Goal: Understand process/instructions

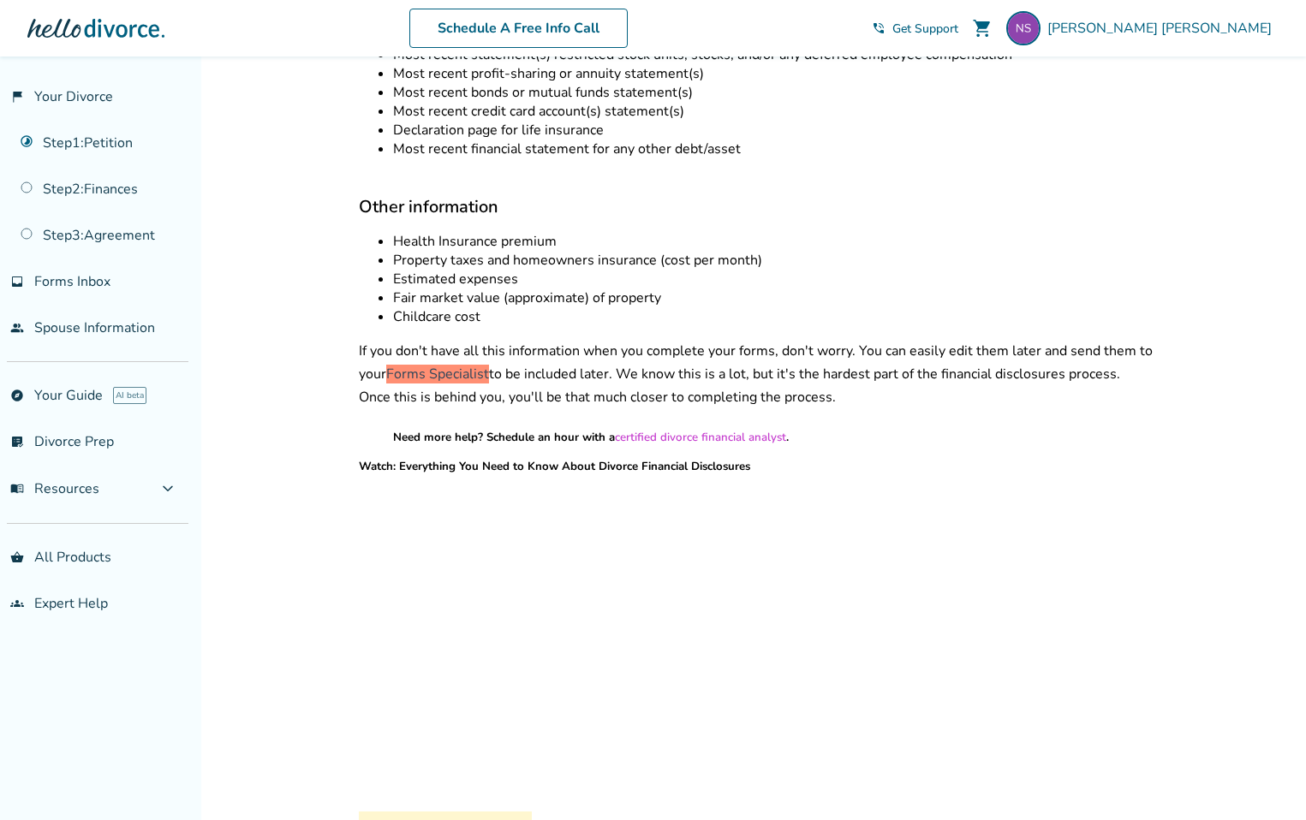
scroll to position [924, 0]
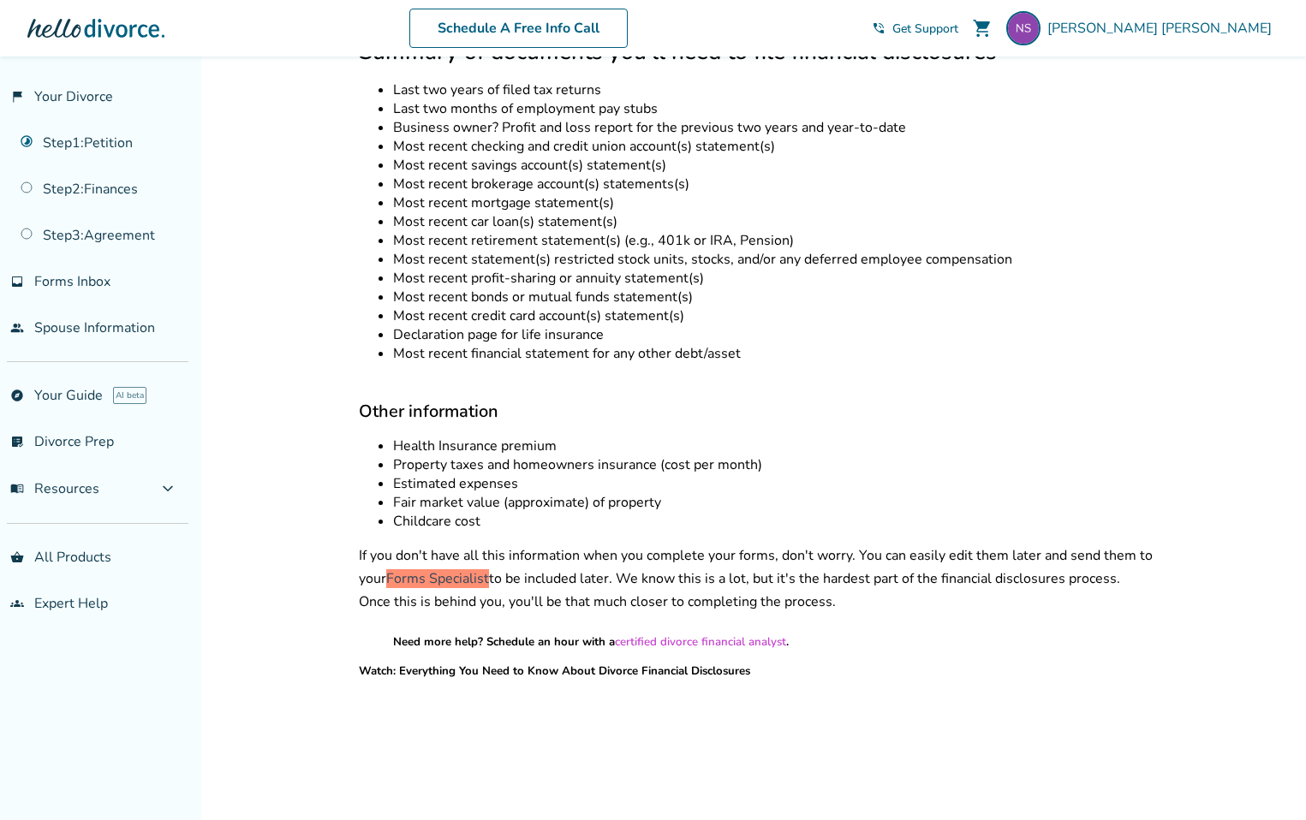
click at [453, 475] on ul "Health Insurance premium Property taxes and homeowners insurance (cost per mont…" at bounding box center [756, 484] width 795 height 94
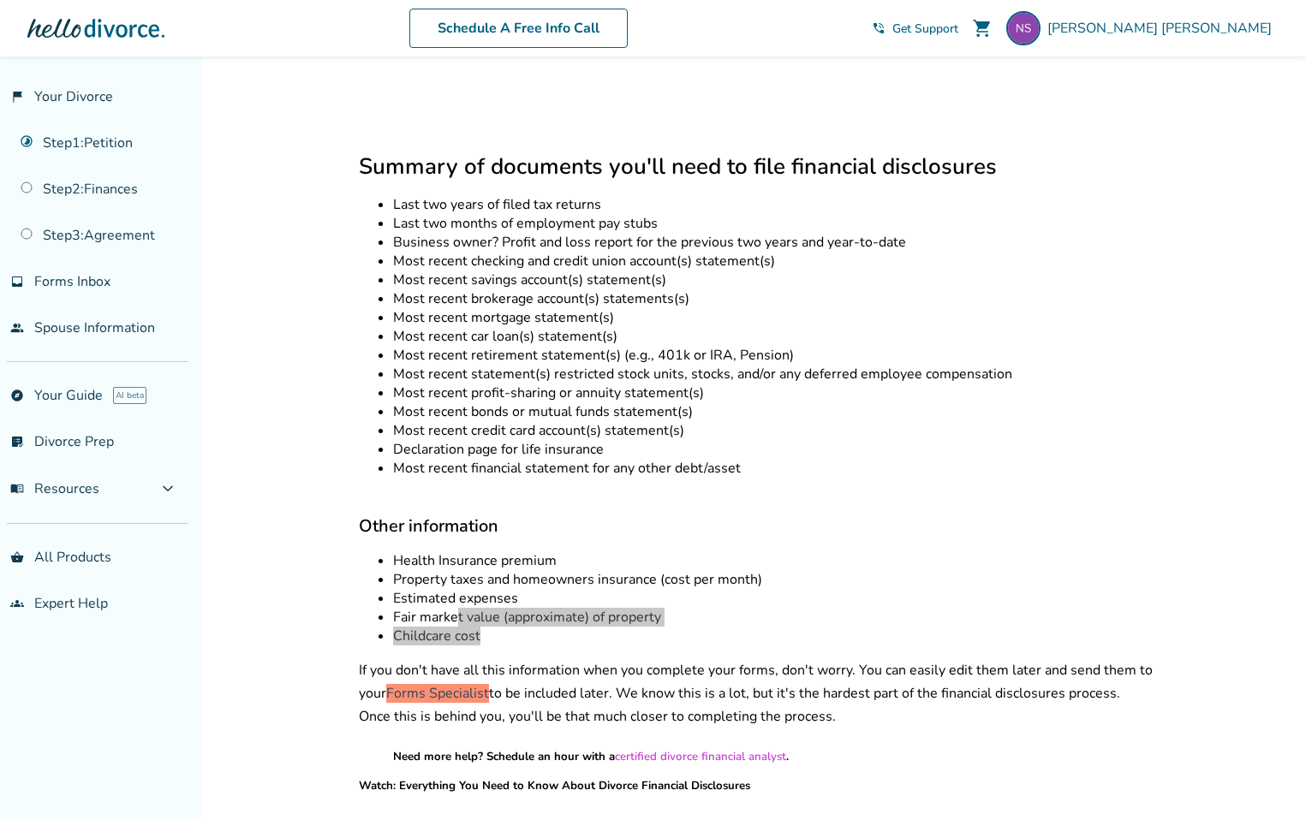
scroll to position [760, 0]
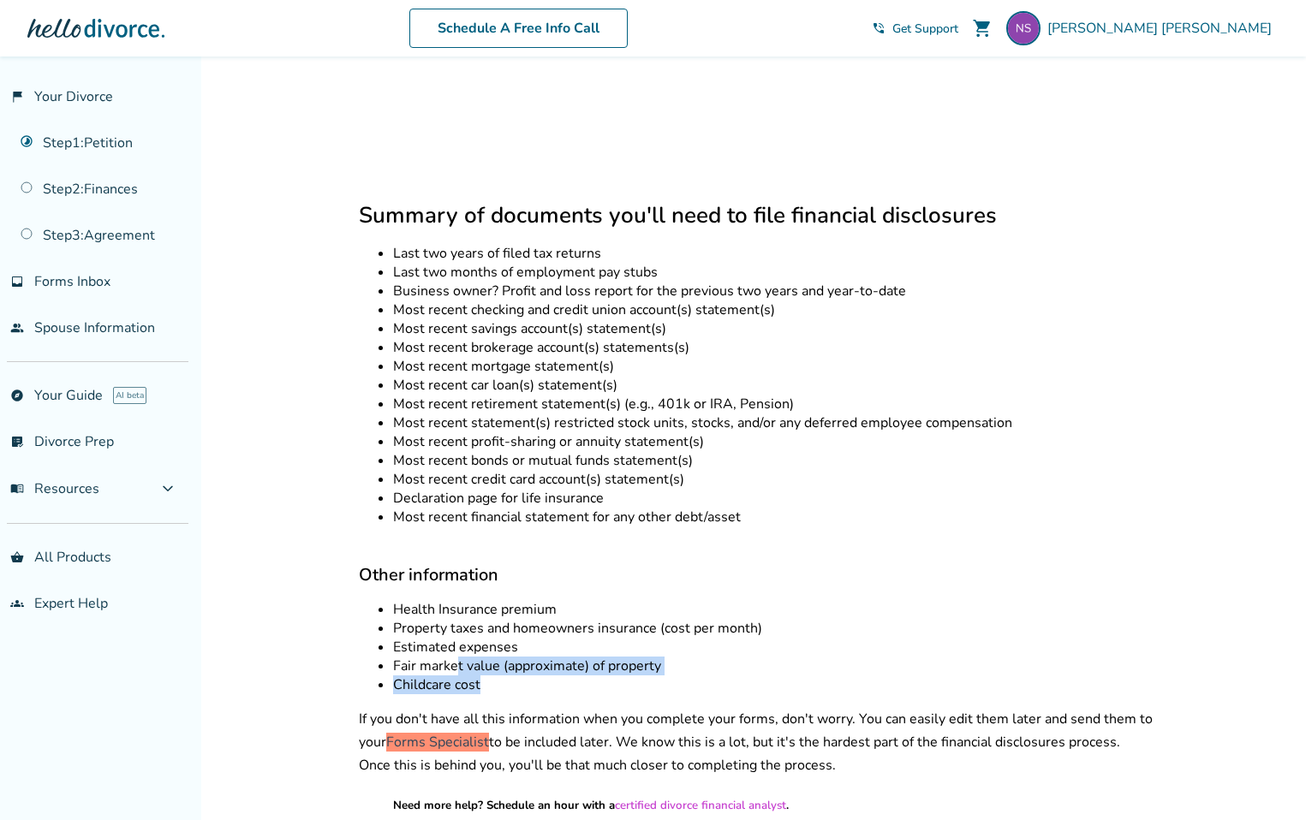
click at [549, 677] on div "Document list for CA financial disclosures Other information Watch video about …" at bounding box center [756, 398] width 795 height 1495
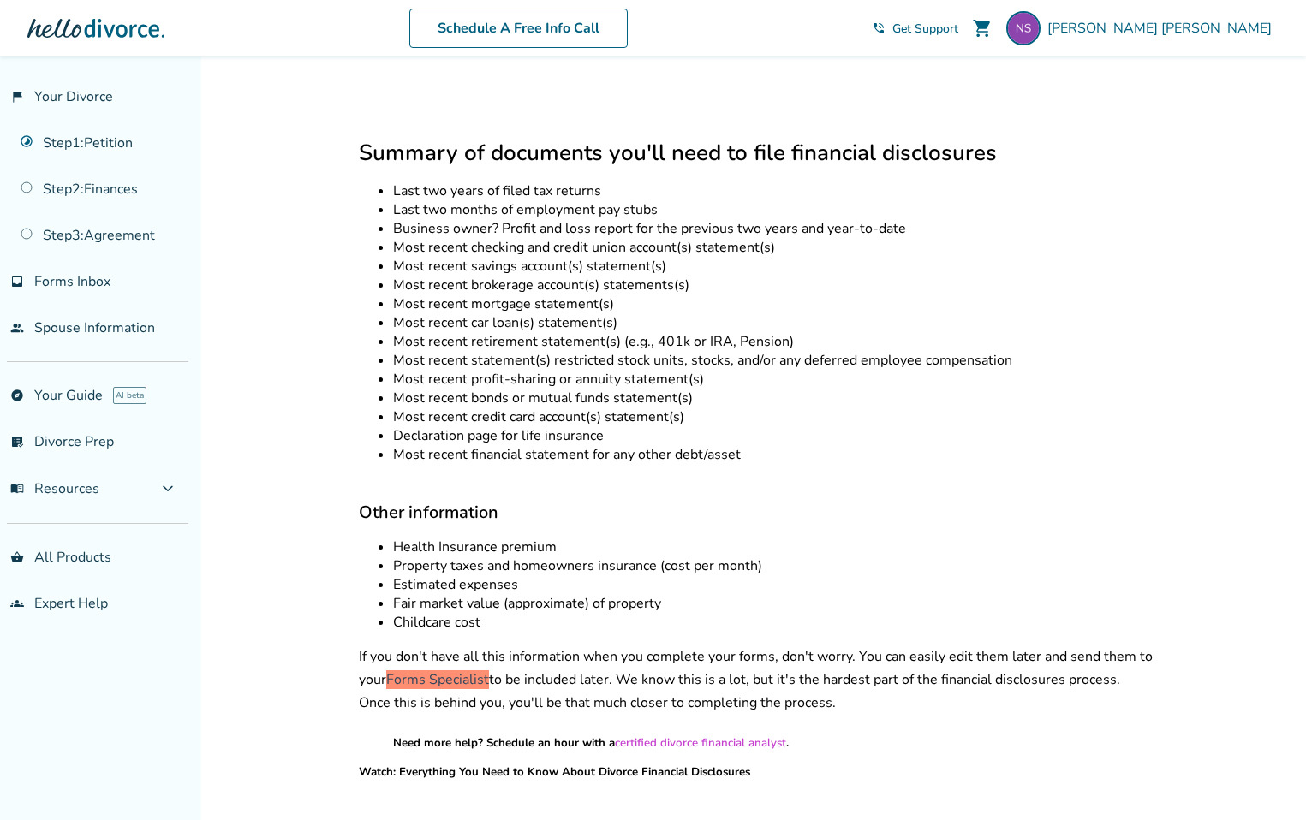
scroll to position [801, 0]
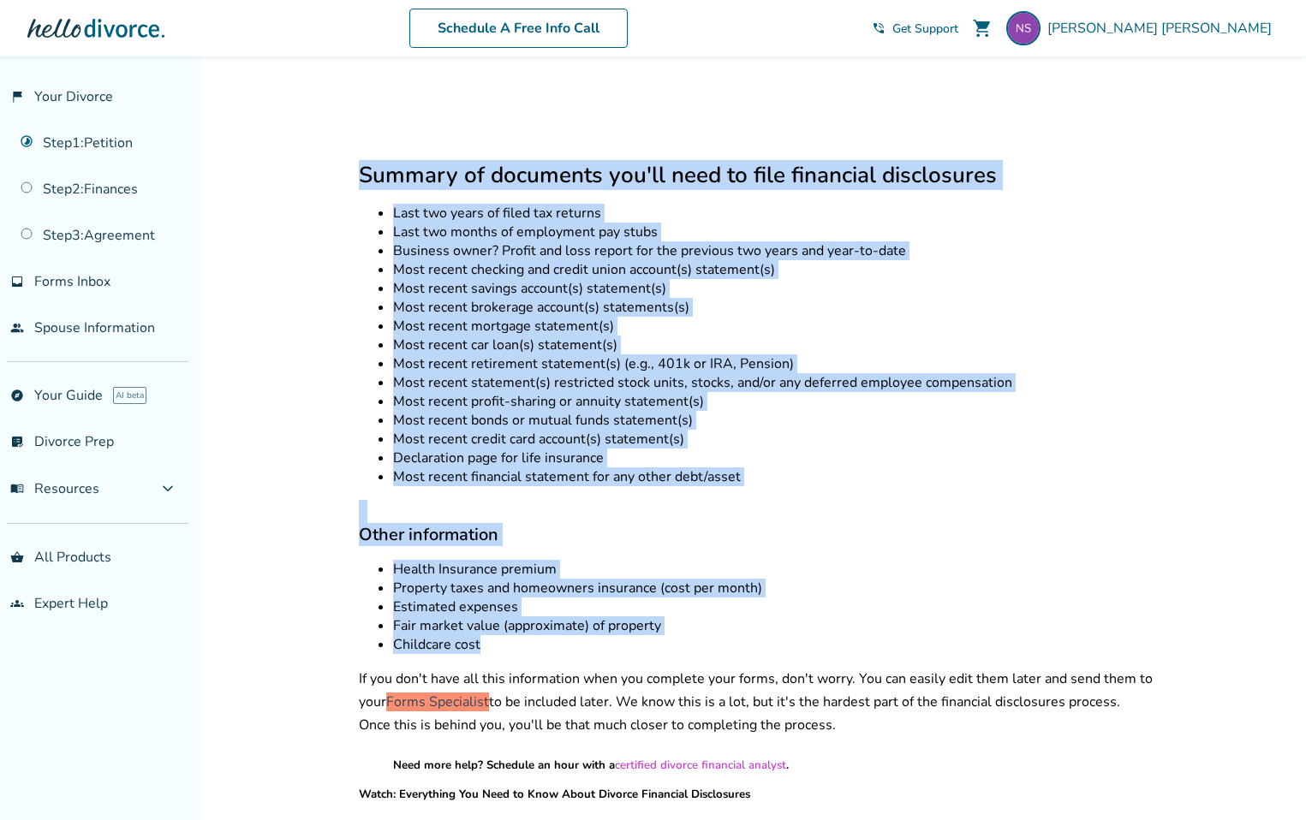
drag, startPoint x: 526, startPoint y: 624, endPoint x: 364, endPoint y: 162, distance: 489.9
click at [364, 162] on div "Document list for CA financial disclosures Other information Watch video about …" at bounding box center [756, 357] width 795 height 1495
copy div "Summary of documents you'll need to file financial disclosures Last two years o…"
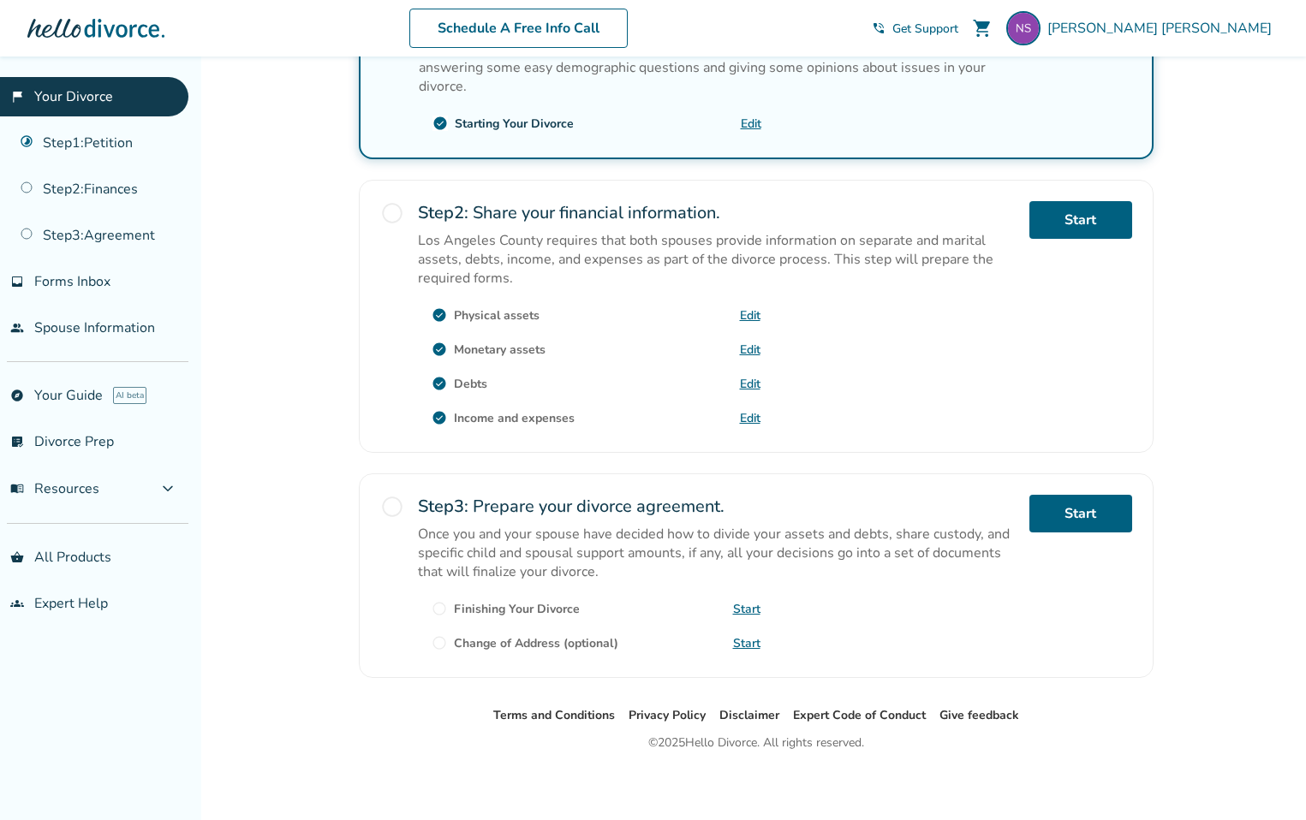
click at [747, 311] on link "Edit" at bounding box center [750, 315] width 21 height 16
click at [746, 348] on link "Edit" at bounding box center [750, 350] width 21 height 16
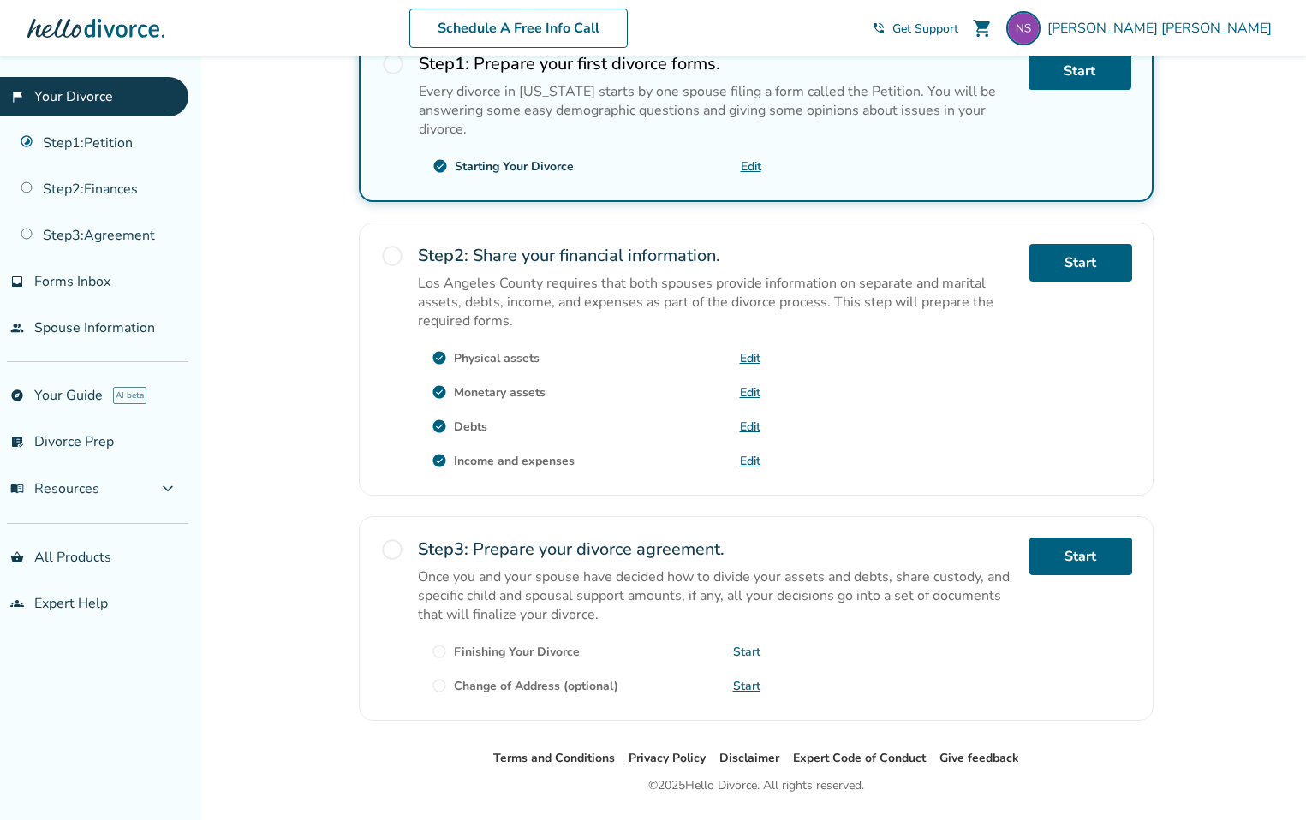
scroll to position [392, 0]
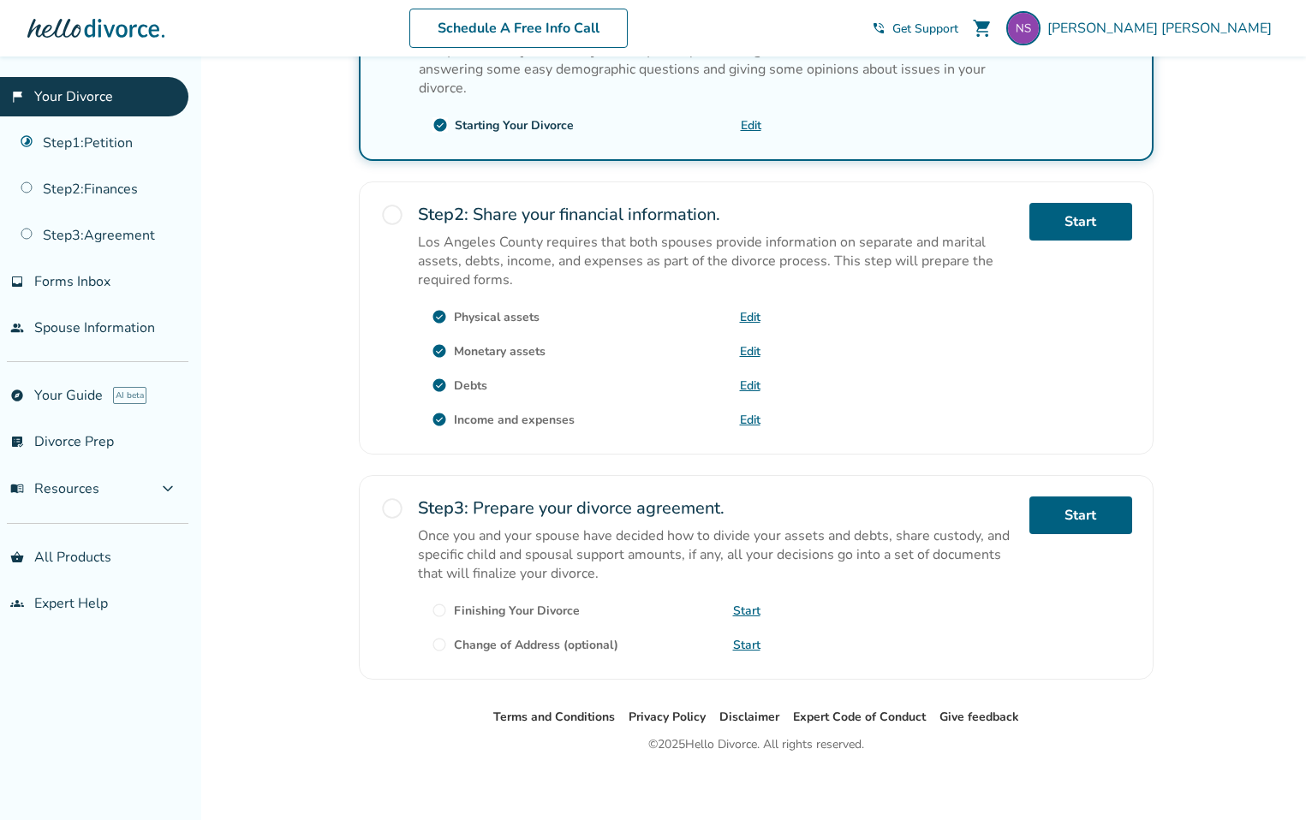
click at [747, 415] on link "Edit" at bounding box center [750, 420] width 21 height 16
click at [394, 503] on span "radio_button_unchecked" at bounding box center [392, 507] width 24 height 24
click at [390, 210] on span "radio_button_unchecked" at bounding box center [392, 213] width 24 height 24
click at [744, 601] on link "Start" at bounding box center [746, 609] width 27 height 16
